Goal: Transaction & Acquisition: Obtain resource

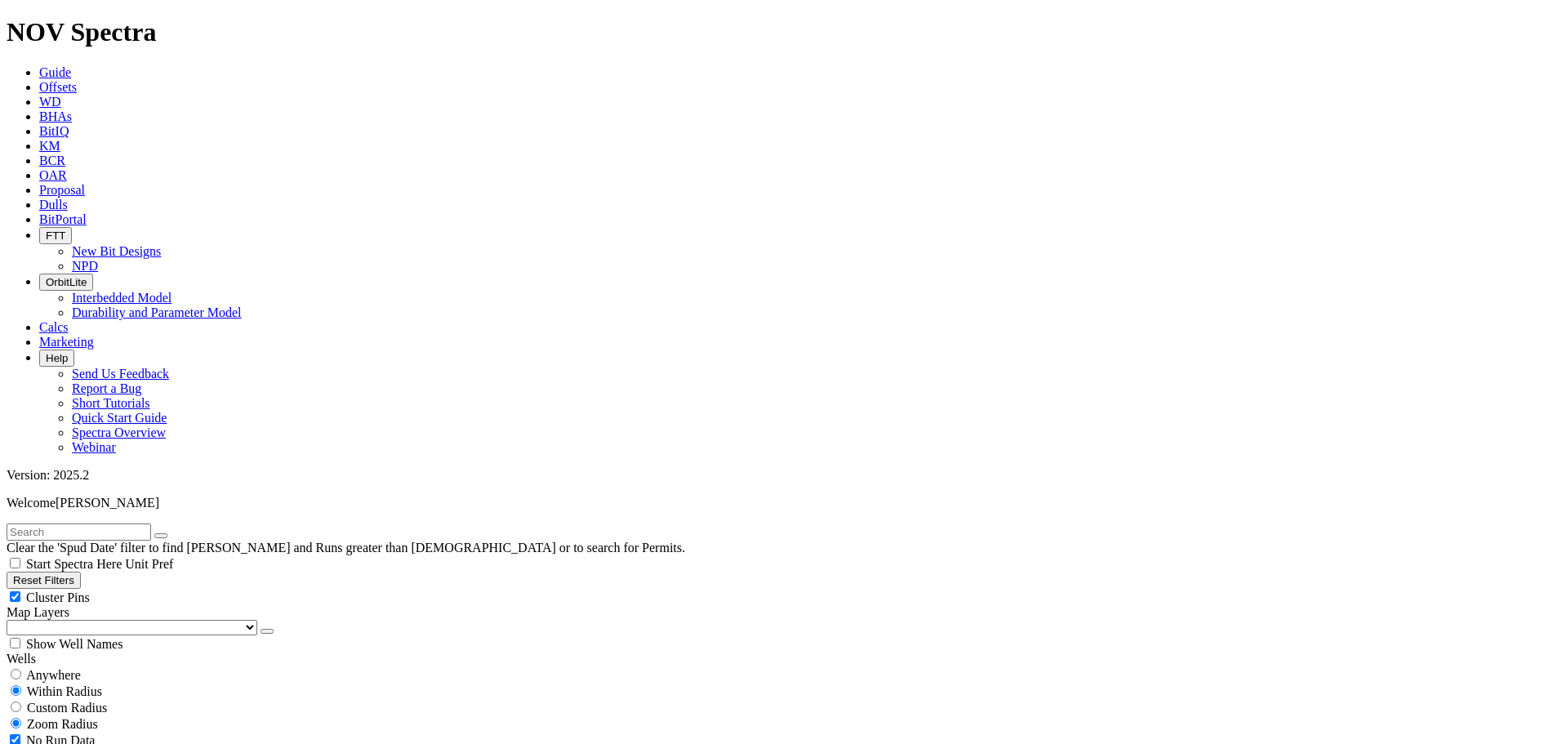
scroll to position [7059, 0]
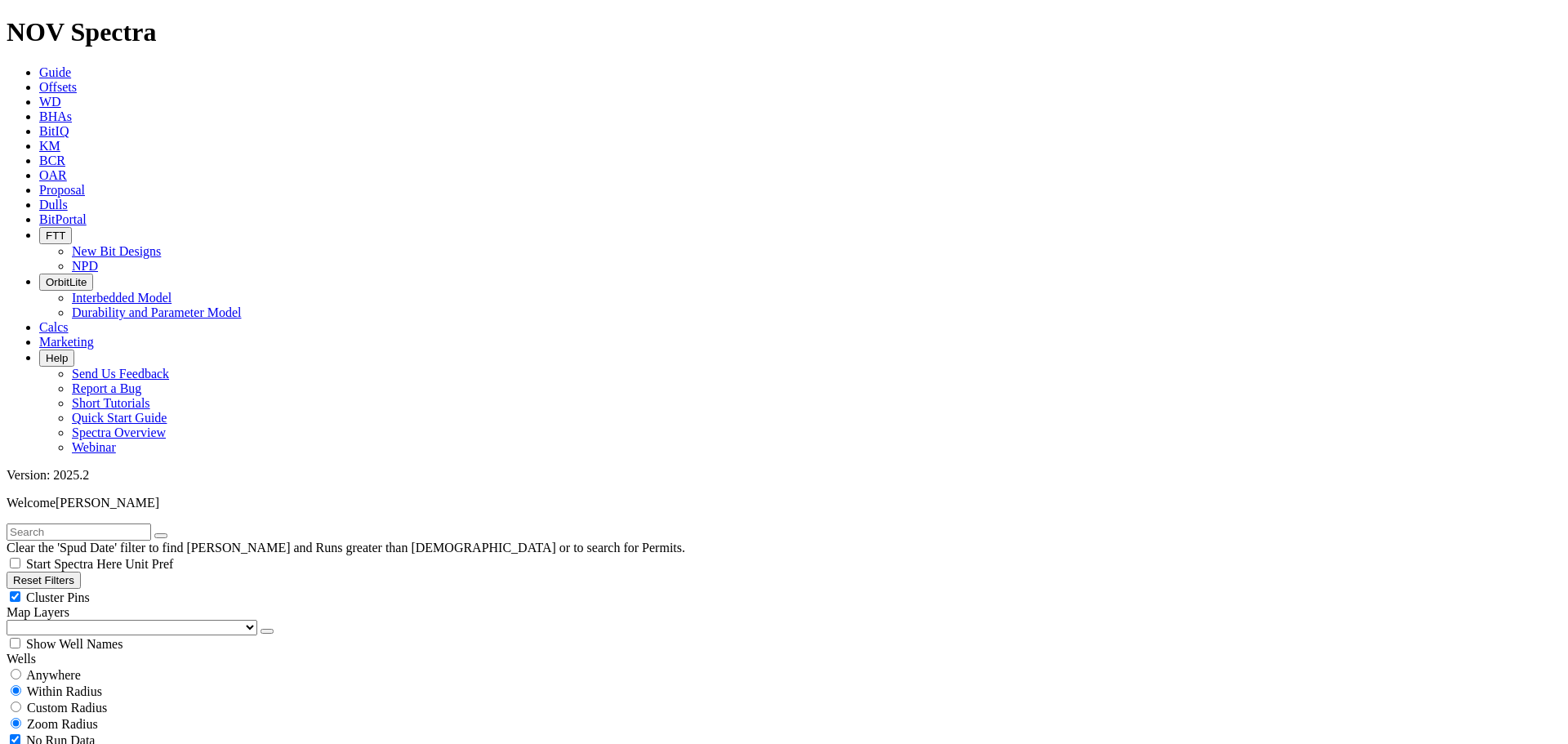
type input "[DATE]"
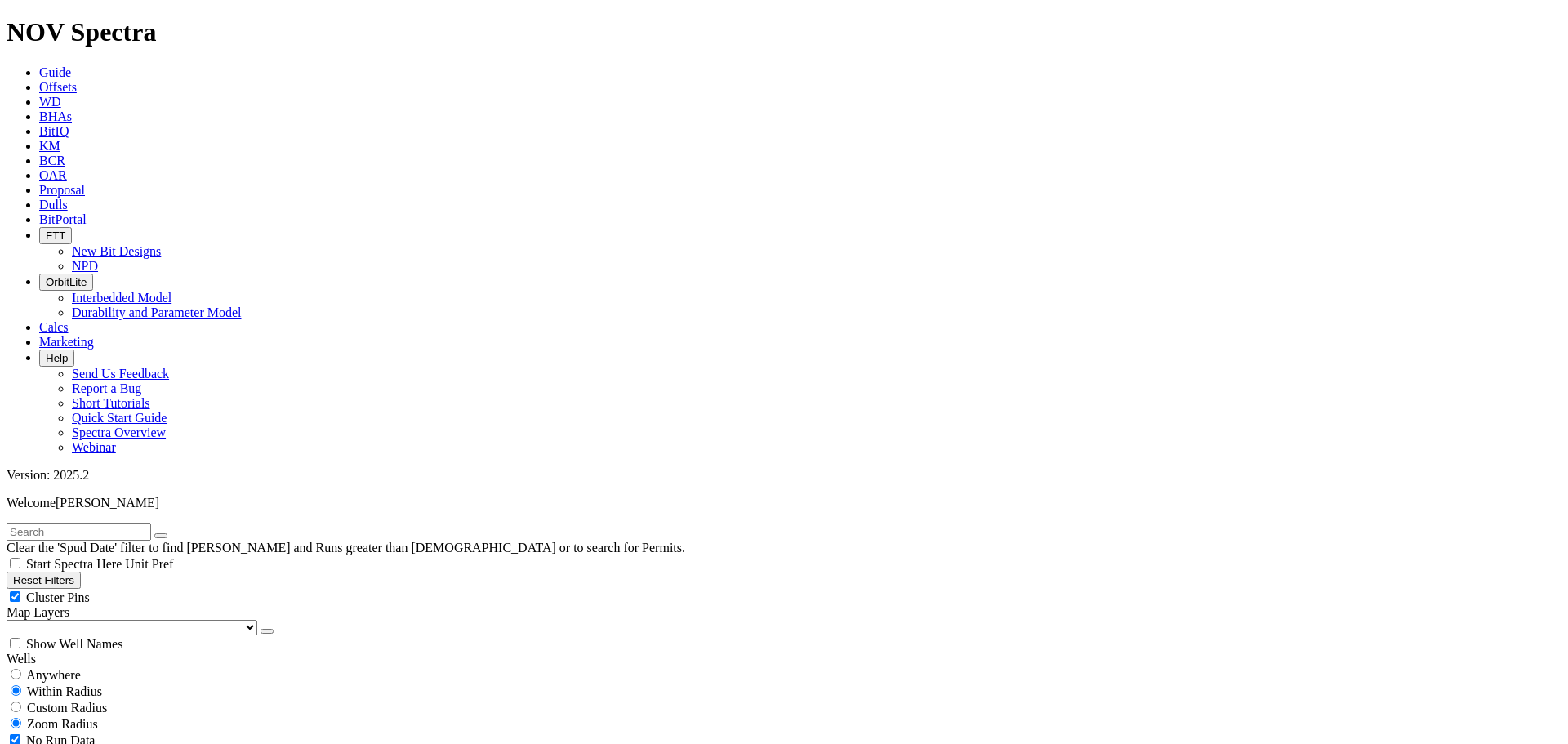
scroll to position [7359, 0]
